Goal: Check status: Check status

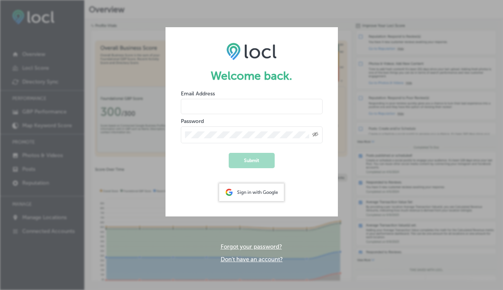
click at [238, 191] on div "Sign in with Google" at bounding box center [251, 193] width 65 height 18
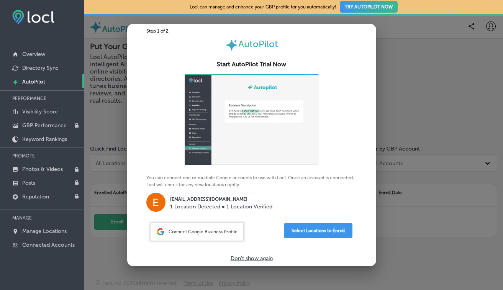
click at [190, 232] on span "Connect Google Business Profile" at bounding box center [203, 231] width 69 height 5
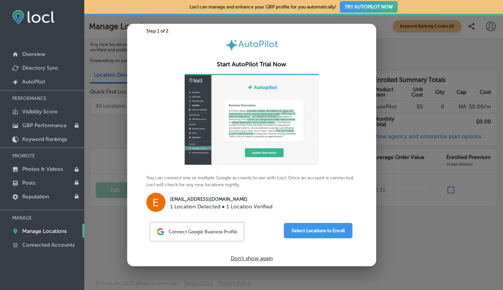
click at [217, 233] on span "Connect Google Business Profile" at bounding box center [203, 231] width 69 height 5
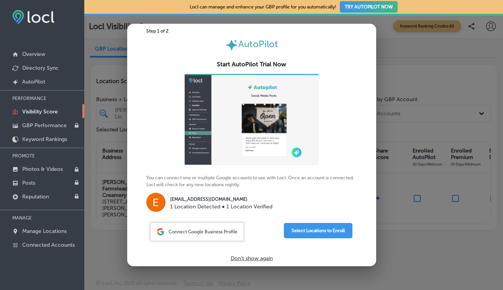
click at [259, 259] on p "Don't show again" at bounding box center [252, 258] width 42 height 7
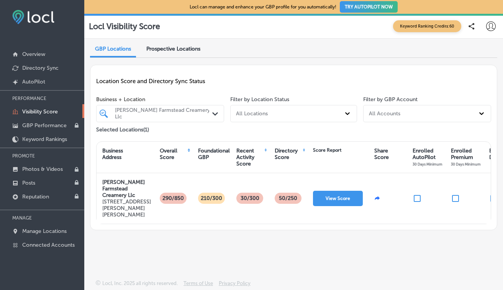
click at [415, 22] on span "Keyword Ranking Credits: 60" at bounding box center [427, 26] width 68 height 12
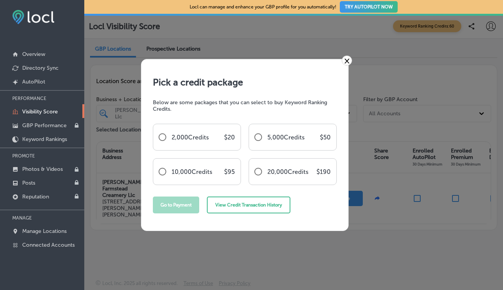
click at [346, 61] on link "×" at bounding box center [347, 61] width 10 height 10
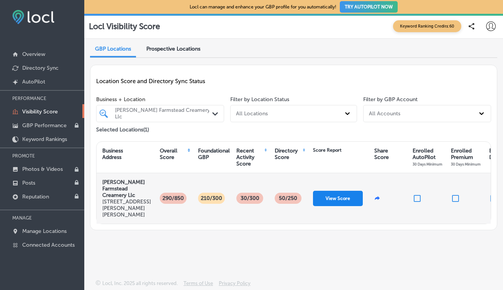
click at [332, 200] on button "View Score" at bounding box center [338, 198] width 50 height 15
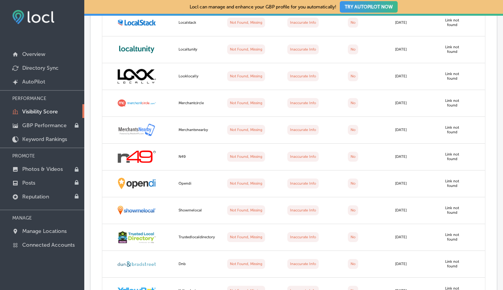
scroll to position [1332, 0]
